Goal: Check status: Check status

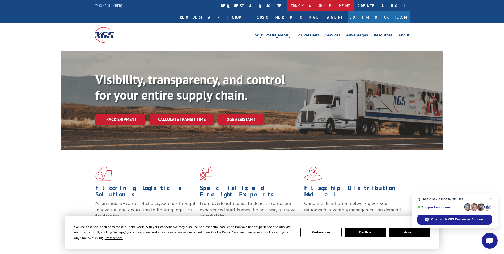
click at [287, 7] on link "track a shipment" at bounding box center [320, 5] width 67 height 11
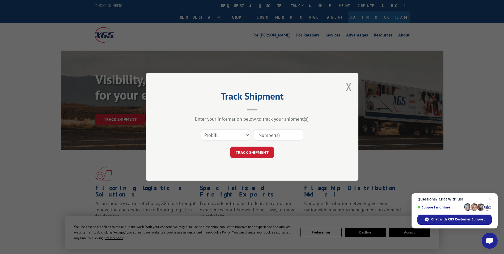
click at [286, 133] on input at bounding box center [278, 135] width 49 height 11
type input "2870692"
click at [256, 153] on button "TRACK SHIPMENT" at bounding box center [253, 152] width 44 height 11
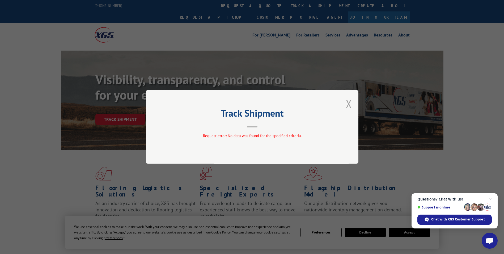
click at [349, 105] on button "Close modal" at bounding box center [349, 104] width 6 height 14
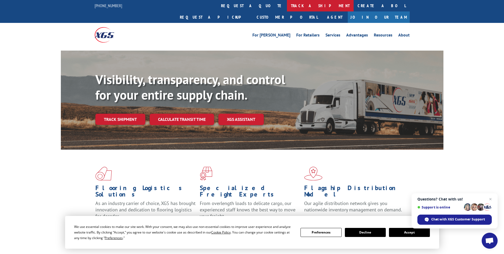
click at [287, 6] on link "track a shipment" at bounding box center [320, 5] width 67 height 11
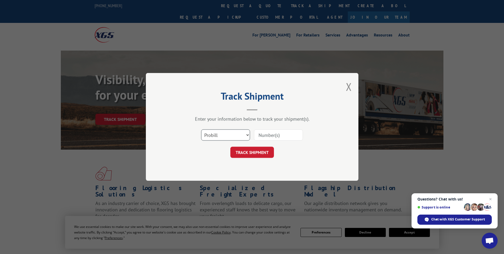
click at [247, 135] on select "Select category... Probill BOL PO" at bounding box center [225, 135] width 49 height 11
select select "bol"
click at [201, 130] on select "Select category... Probill BOL PO" at bounding box center [225, 135] width 49 height 11
click at [287, 134] on input at bounding box center [278, 135] width 49 height 11
type input "2870692"
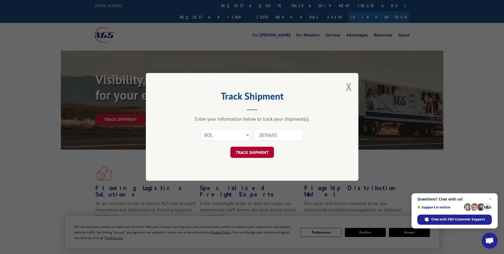
click at [253, 152] on button "TRACK SHIPMENT" at bounding box center [253, 152] width 44 height 11
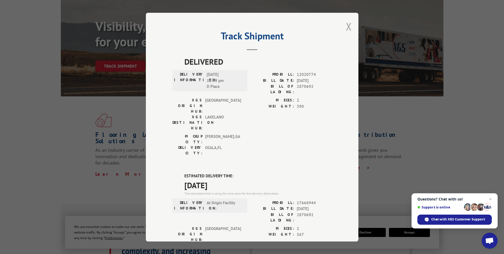
click at [346, 26] on button "Close modal" at bounding box center [349, 26] width 6 height 14
